Goal: Go to known website: Access a specific website the user already knows

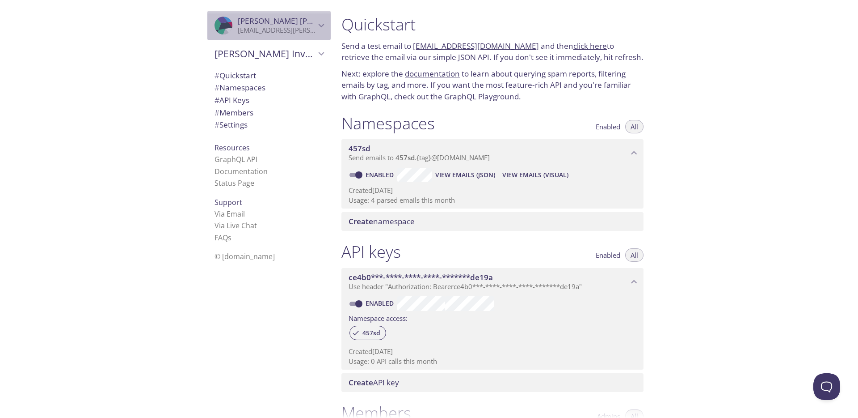
click at [282, 22] on span "Matthew Johnson" at bounding box center [299, 21] width 123 height 10
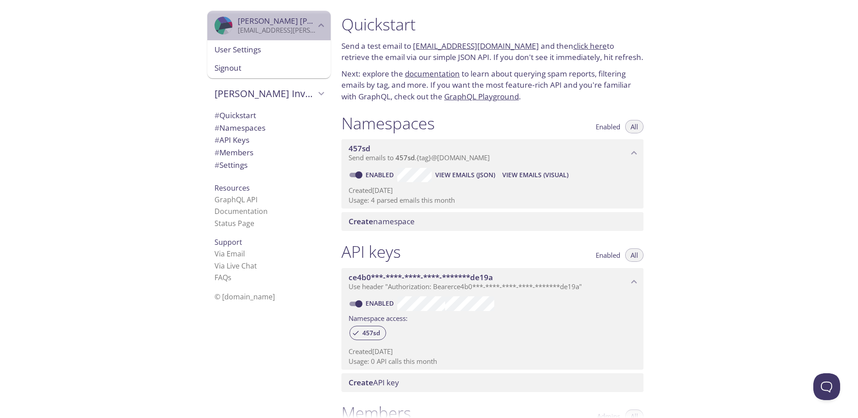
click at [280, 21] on span "Matthew Johnson" at bounding box center [299, 21] width 123 height 10
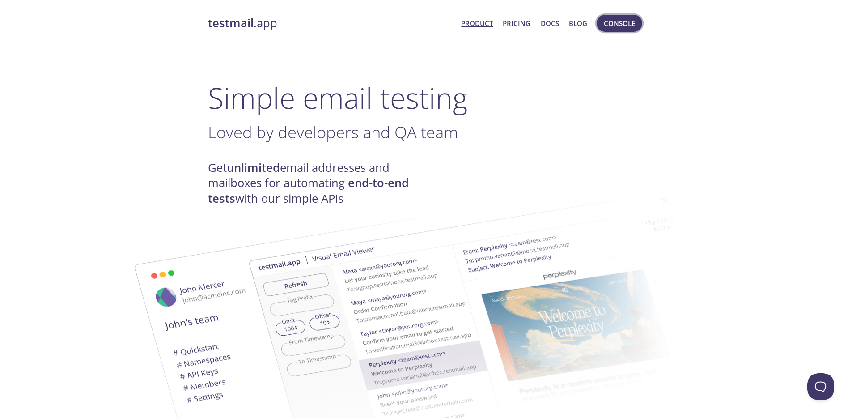
click at [615, 22] on span "Console" at bounding box center [619, 23] width 31 height 12
